Goal: Task Accomplishment & Management: Complete application form

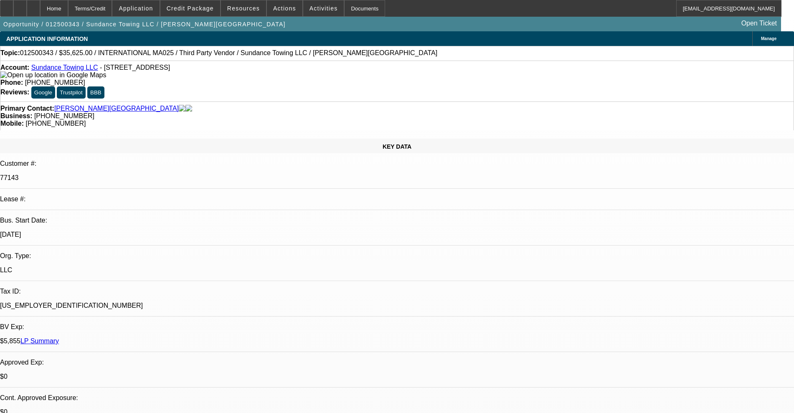
select select "0"
select select "2"
select select "0.1"
select select "4"
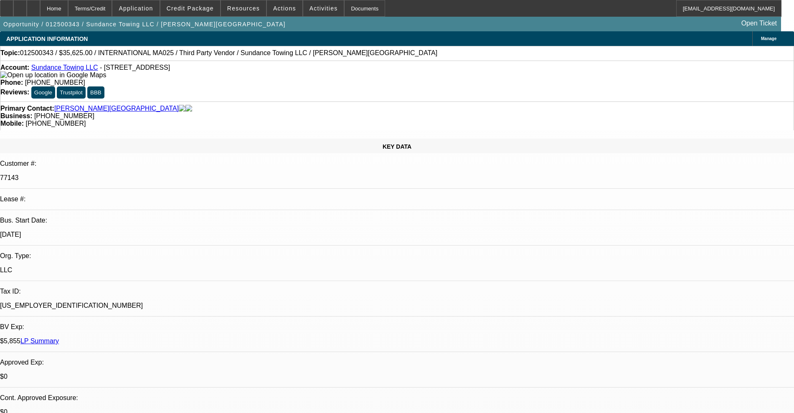
select select "2"
select select "0.1"
select select "4"
select select "2"
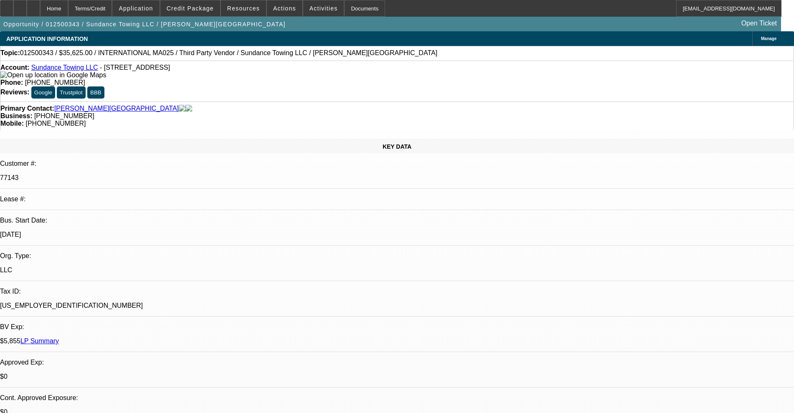
select select "2"
select select "0.1"
select select "4"
select select "2"
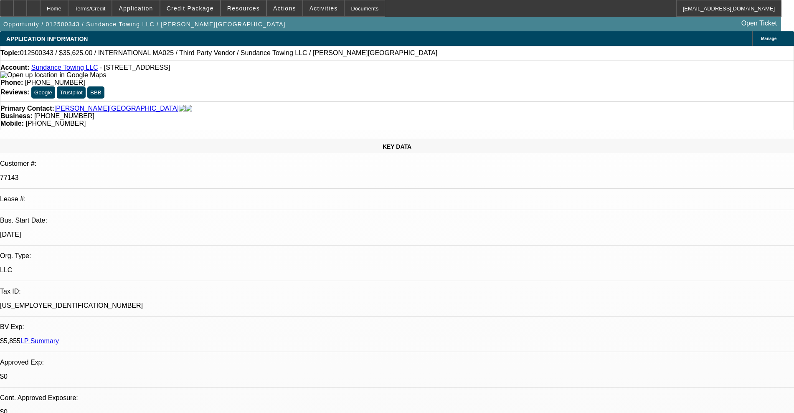
select select "0.1"
select select "4"
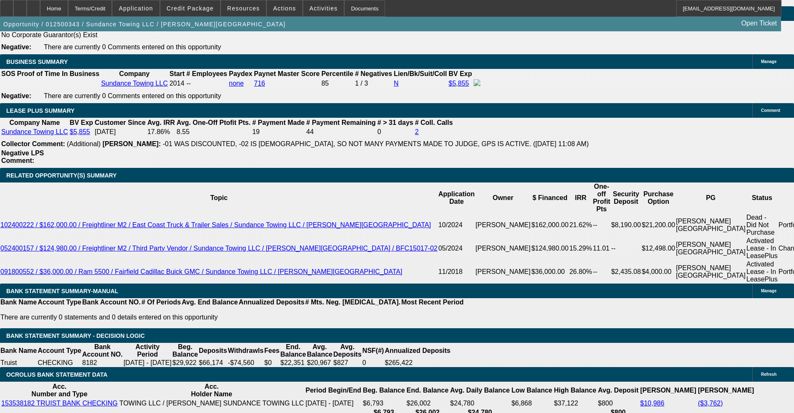
scroll to position [1357, 0]
